Goal: Information Seeking & Learning: Learn about a topic

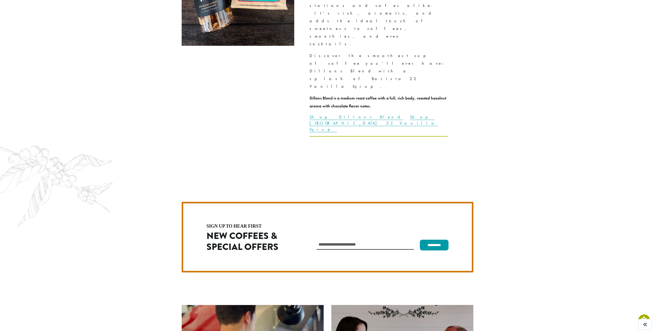
scroll to position [1445, 0]
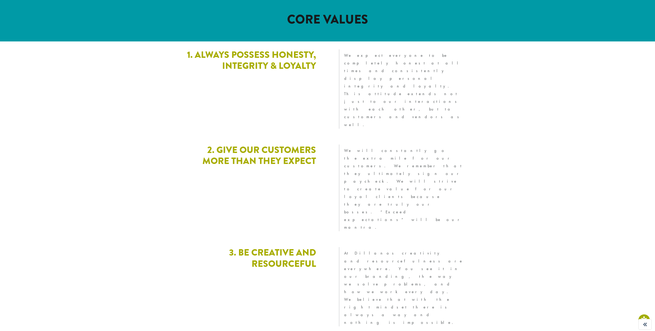
scroll to position [1293, 0]
